Goal: Go to known website: Access a specific website the user already knows

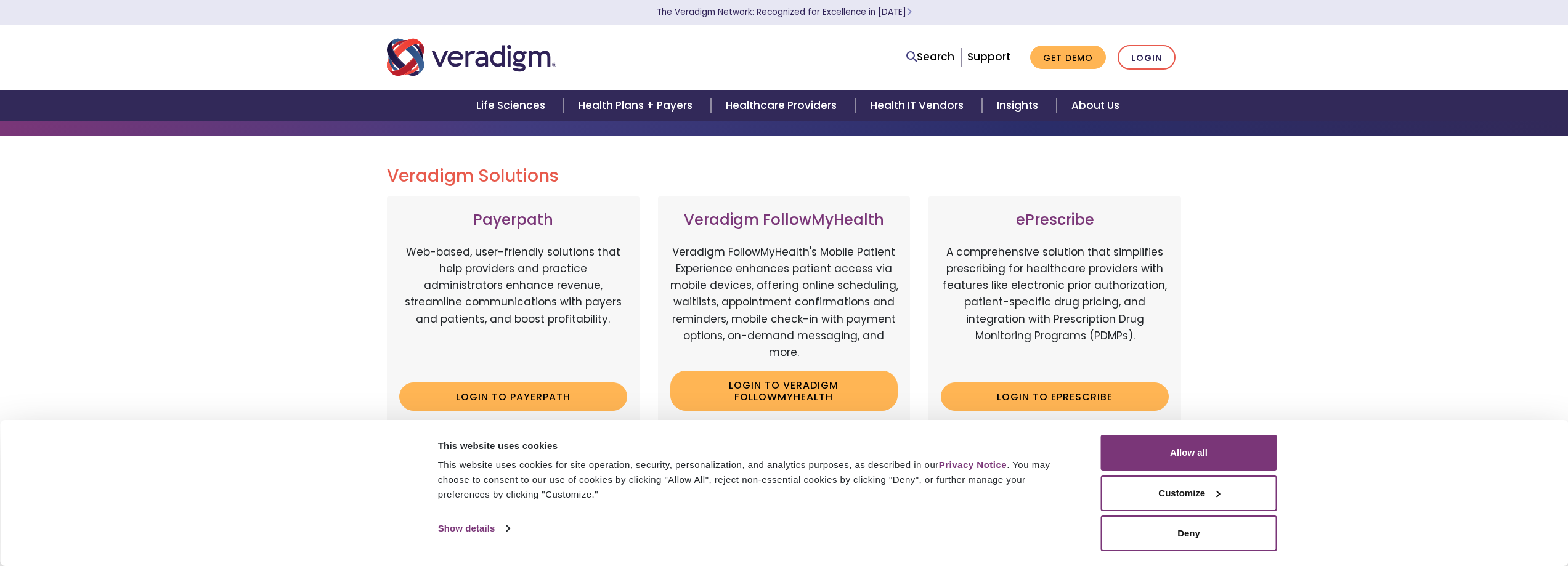
scroll to position [123, 0]
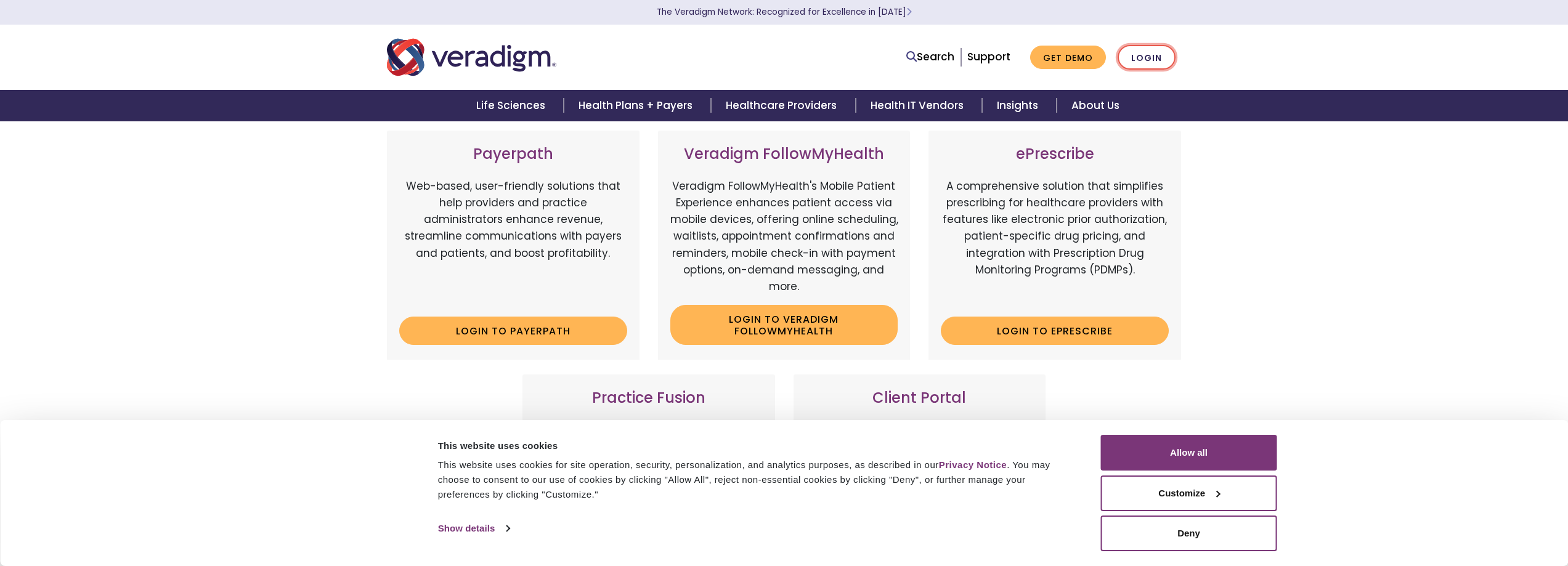
click at [1135, 60] on link "Login" at bounding box center [1146, 57] width 58 height 26
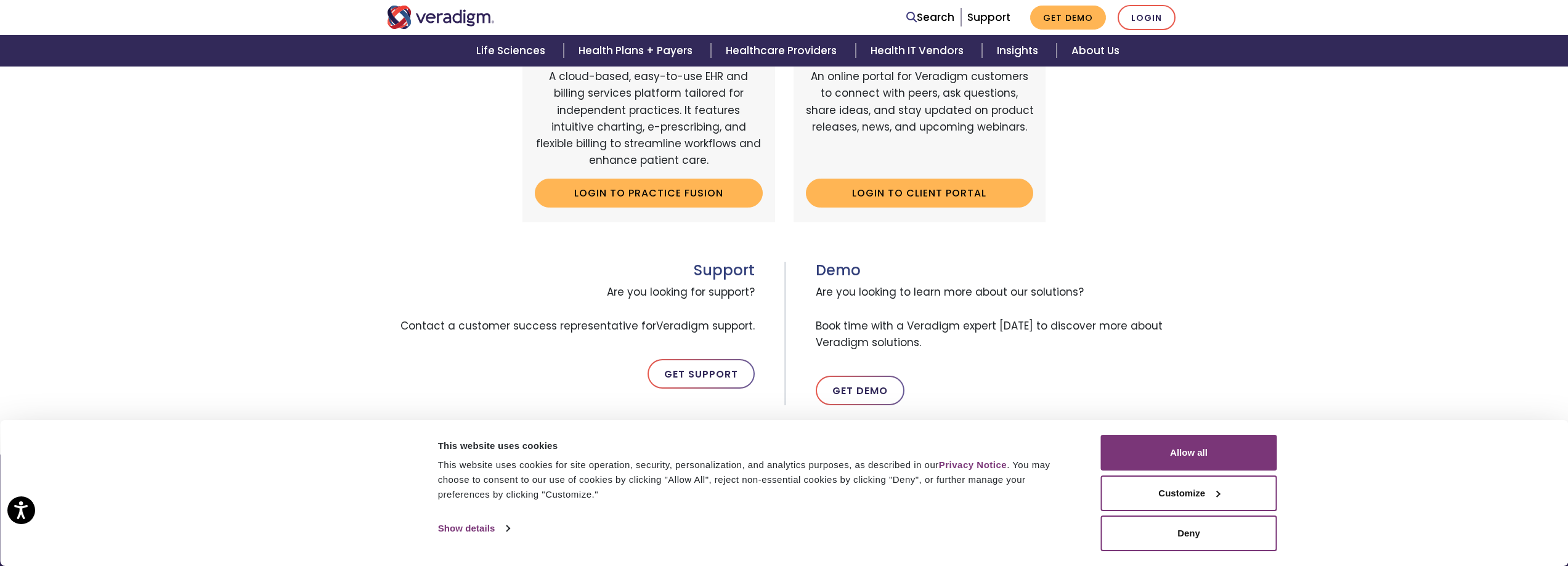
scroll to position [322, 0]
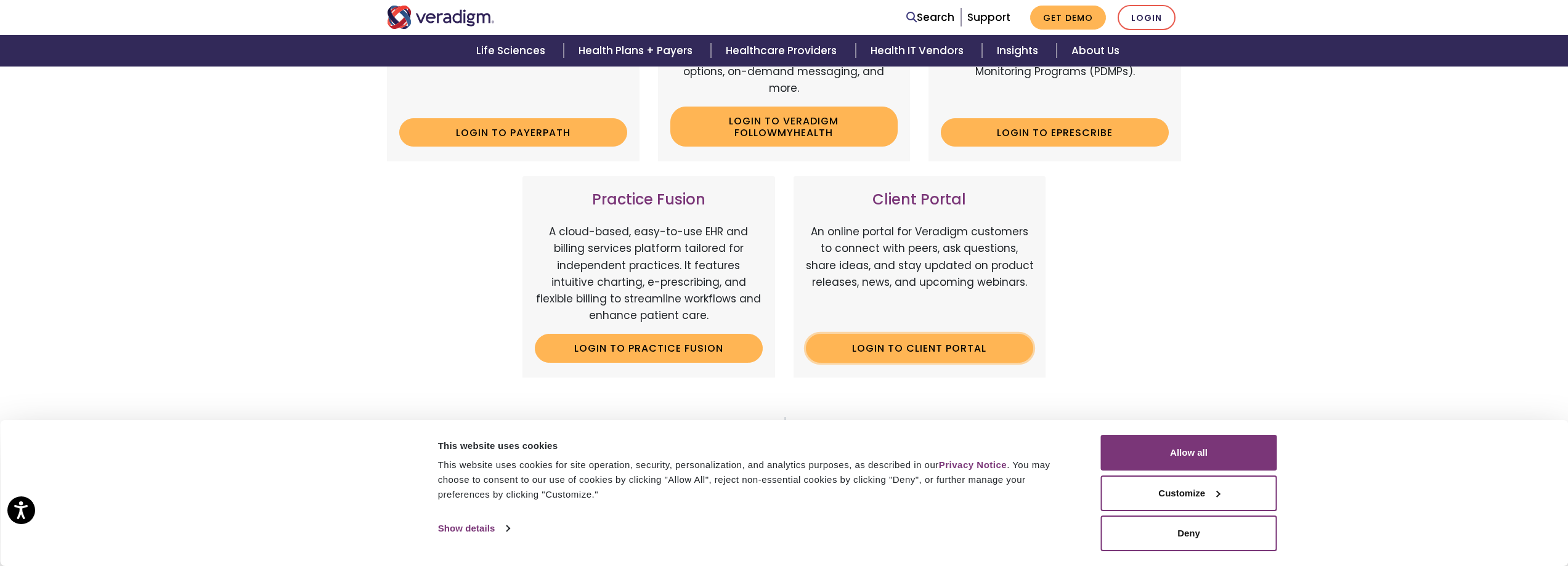
click at [939, 359] on link "Login to Client Portal" at bounding box center [920, 348] width 228 height 29
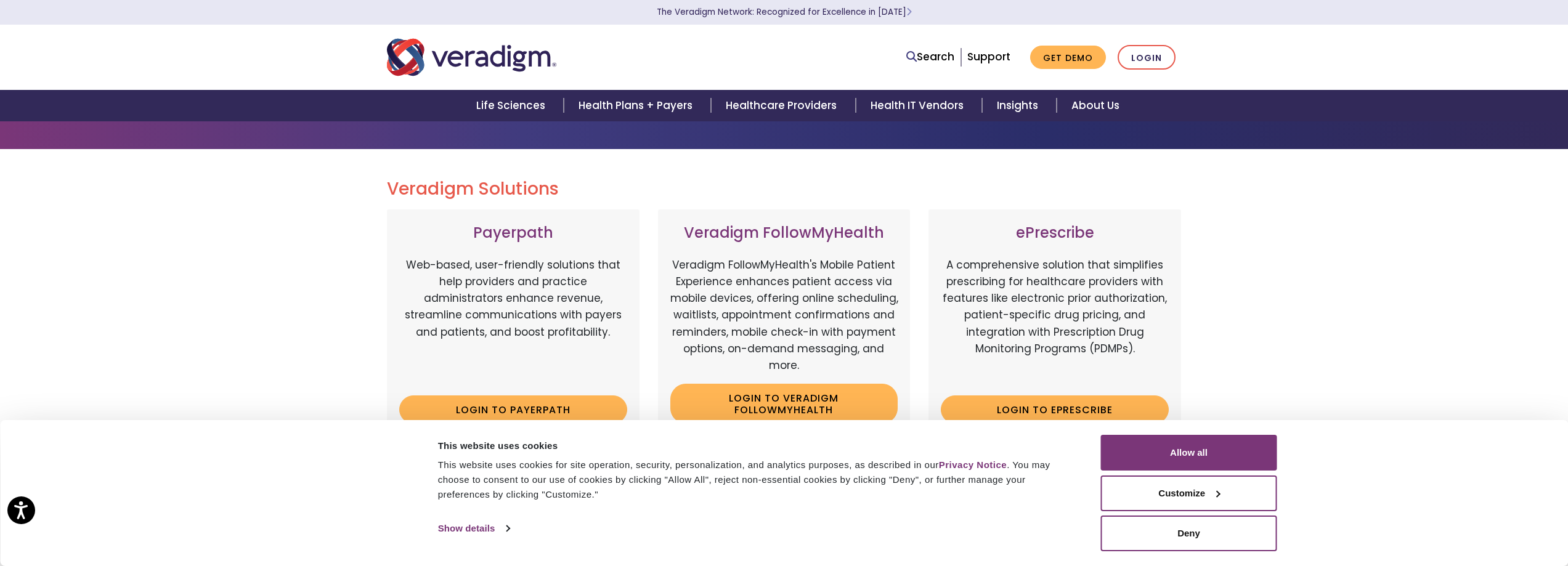
scroll to position [75, 0]
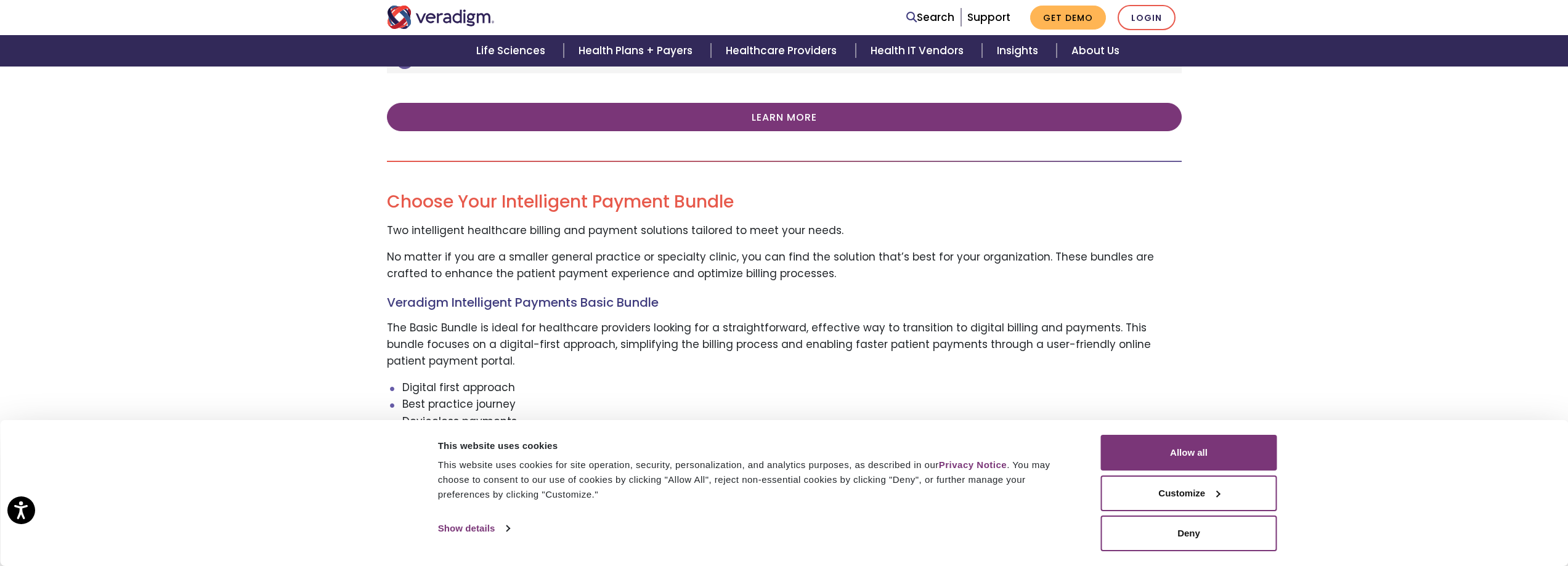
scroll to position [801, 0]
